Goal: Task Accomplishment & Management: Manage account settings

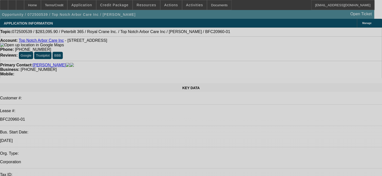
select select "0"
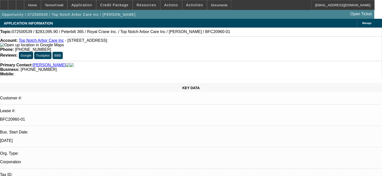
select select "2"
select select "0"
select select "6"
select select "0.15"
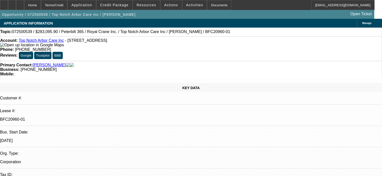
select select "2"
select select "0"
select select "6"
select select "0.15"
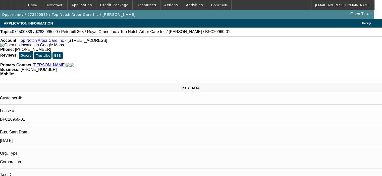
select select "2"
select select "0"
select select "6"
select select "0.15"
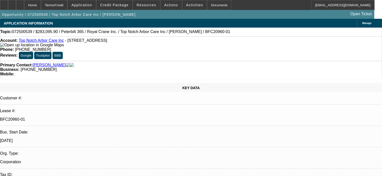
select select "2"
select select "0"
select select "6"
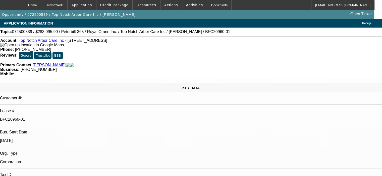
scroll to position [176, 0]
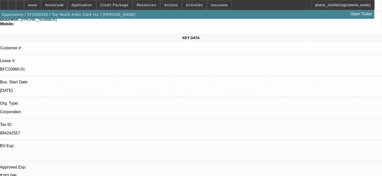
scroll to position [25, 0]
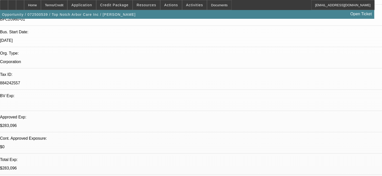
scroll to position [326, 0]
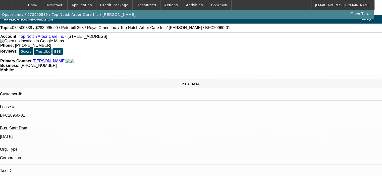
scroll to position [0, 0]
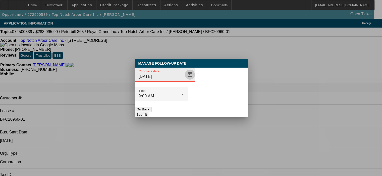
click at [184, 81] on span "Open calendar" at bounding box center [190, 75] width 12 height 12
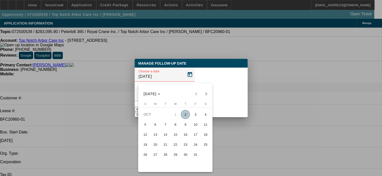
click at [185, 127] on span "9" at bounding box center [185, 124] width 9 height 9
type input "[DATE]"
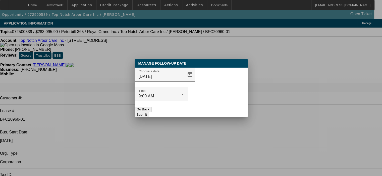
click at [149, 112] on button "Submit" at bounding box center [141, 114] width 14 height 5
